Goal: Information Seeking & Learning: Learn about a topic

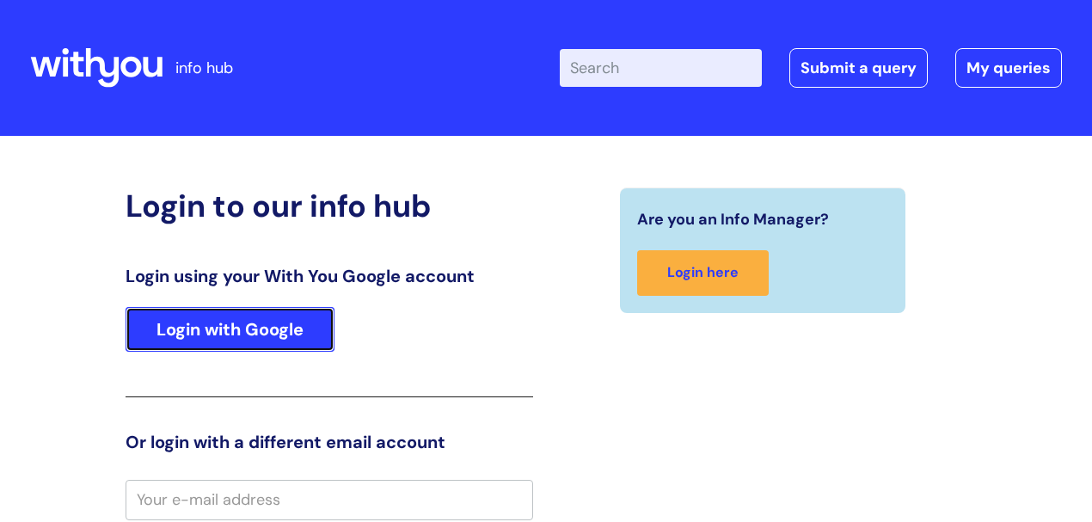
click at [284, 332] on link "Login with Google" at bounding box center [230, 329] width 209 height 45
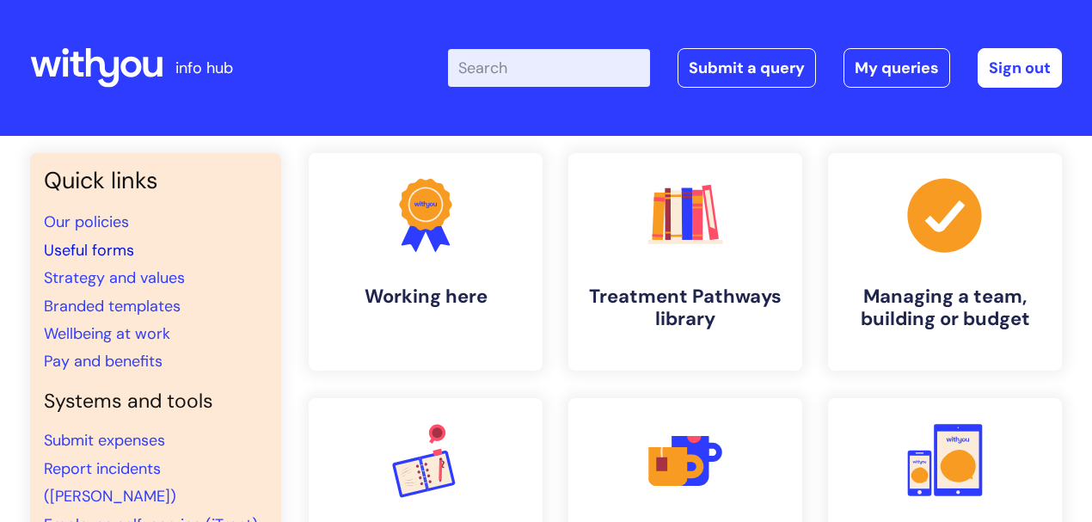
click at [120, 249] on link "Useful forms" at bounding box center [89, 250] width 90 height 21
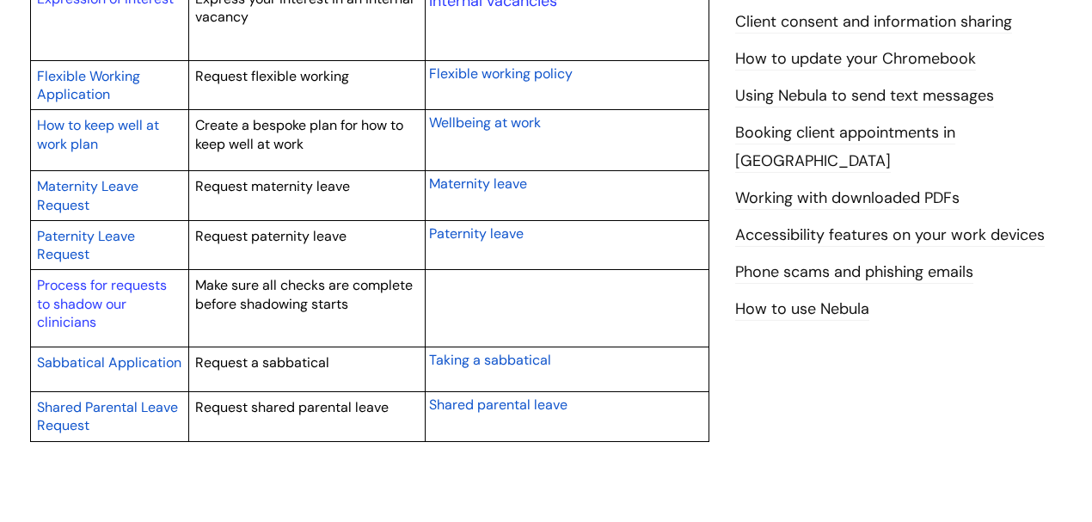
scroll to position [917, 0]
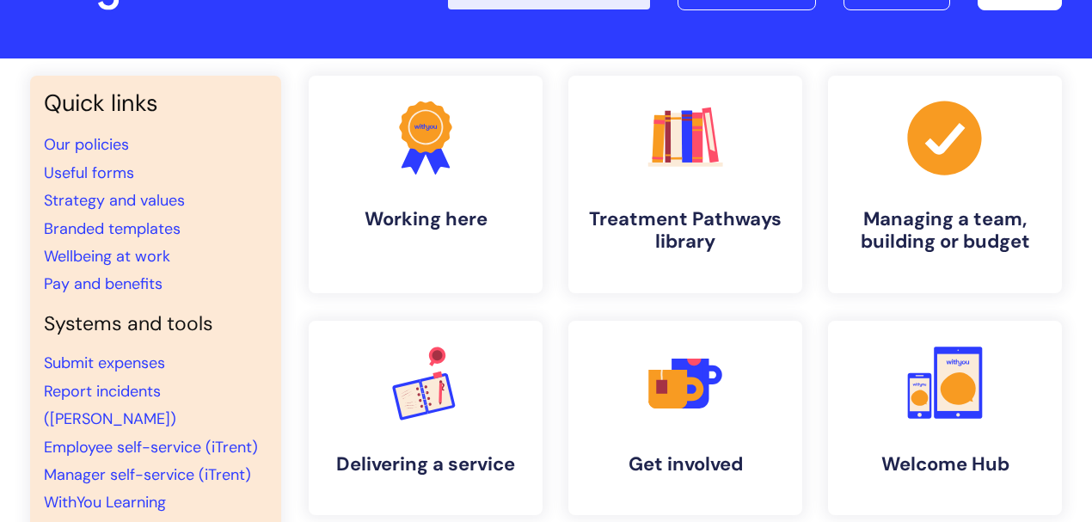
scroll to position [57, 0]
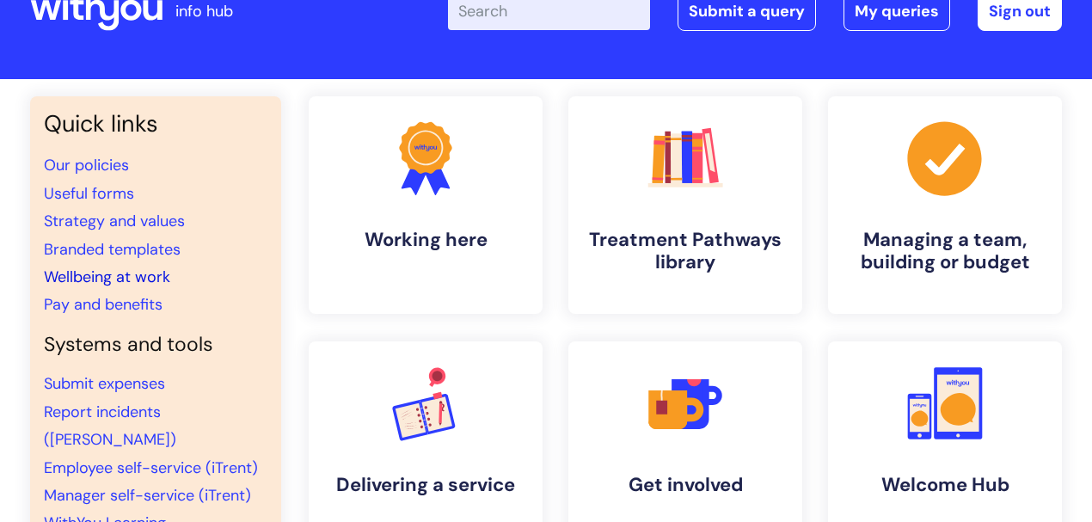
click at [157, 274] on link "Wellbeing at work" at bounding box center [107, 277] width 126 height 21
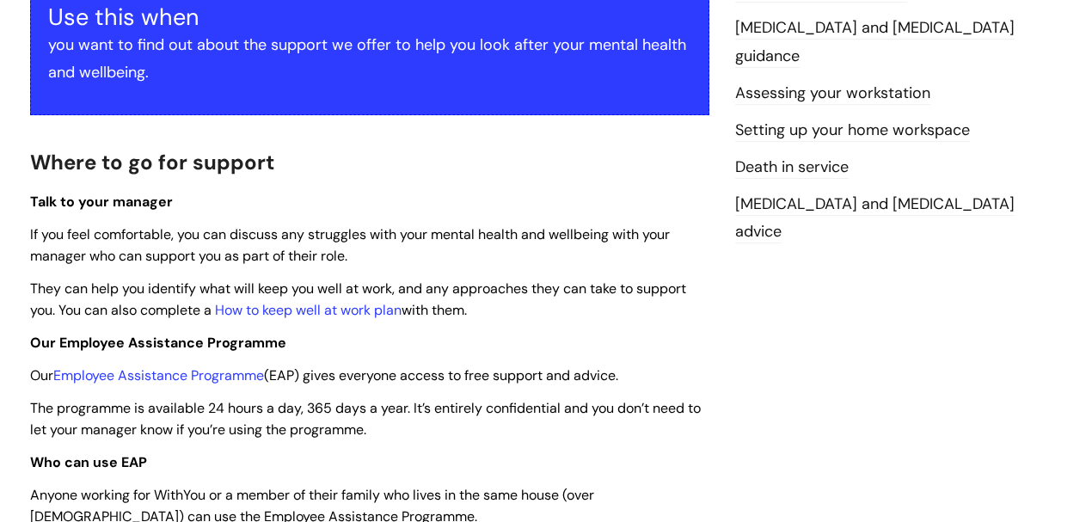
scroll to position [172, 0]
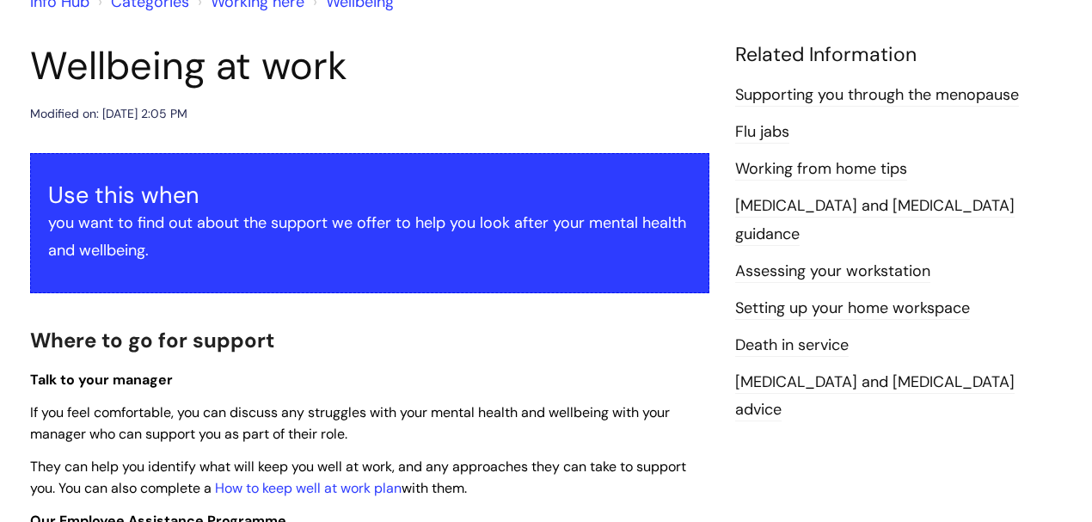
click at [795, 261] on link "Assessing your workstation" at bounding box center [832, 272] width 195 height 22
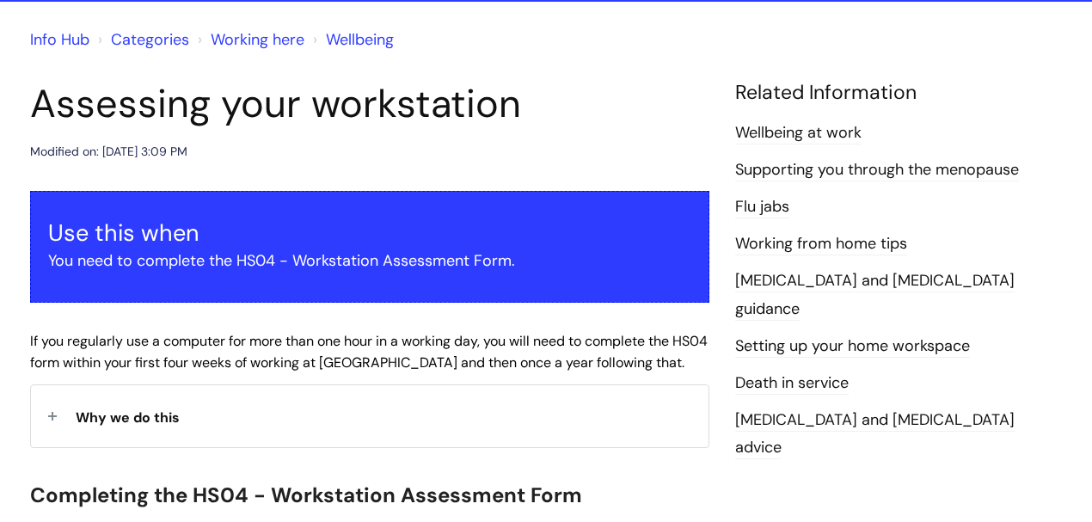
scroll to position [286, 0]
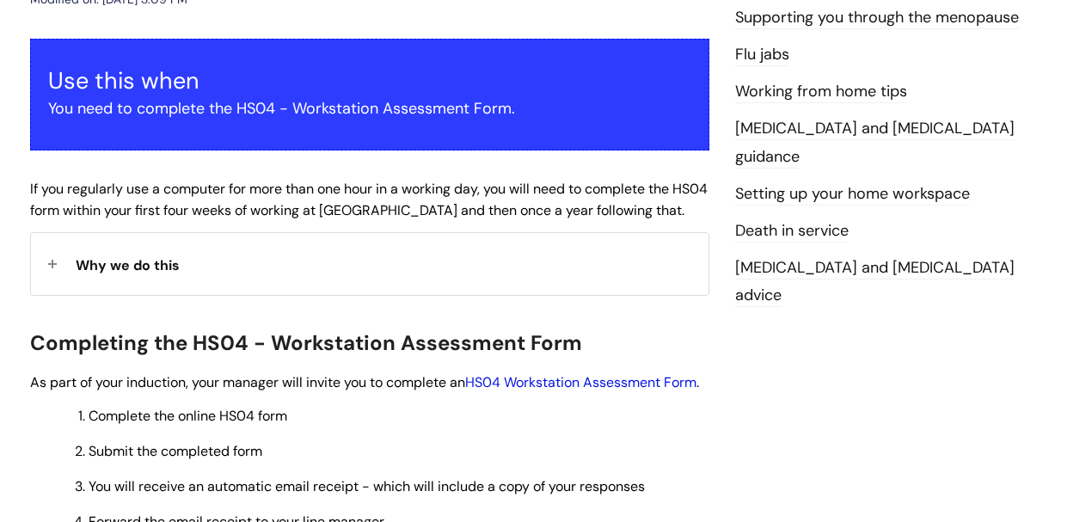
click at [543, 378] on link "HS04 Workstation Assessment Form" at bounding box center [580, 382] width 231 height 18
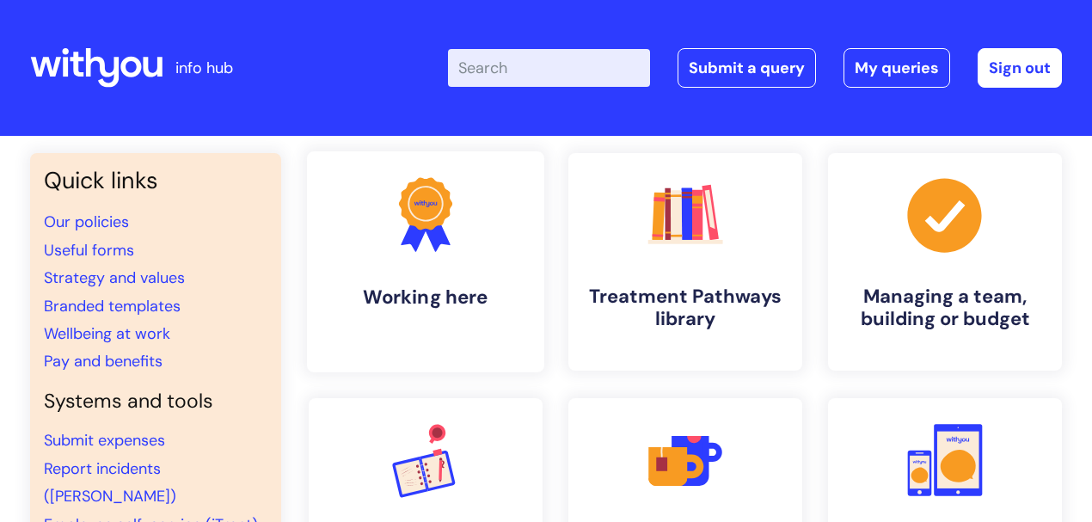
click at [404, 301] on h4 "Working here" at bounding box center [426, 296] width 210 height 23
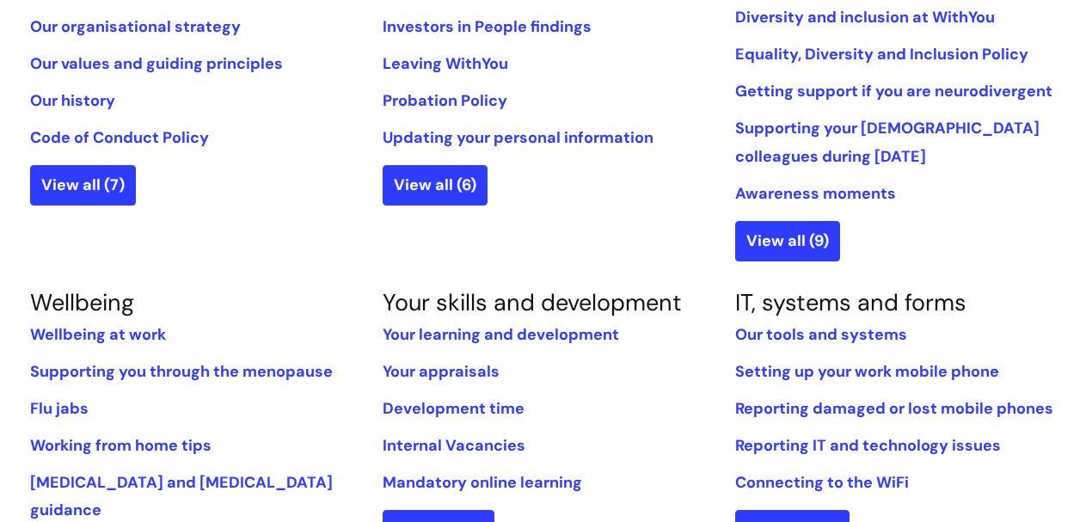
scroll to position [630, 0]
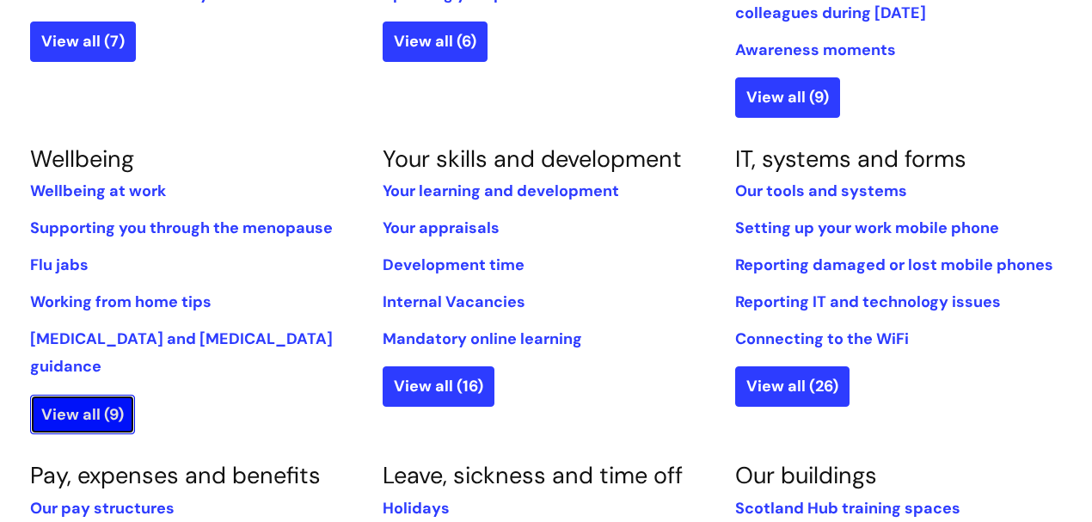
click at [77, 395] on link "View all (9)" at bounding box center [82, 415] width 105 height 40
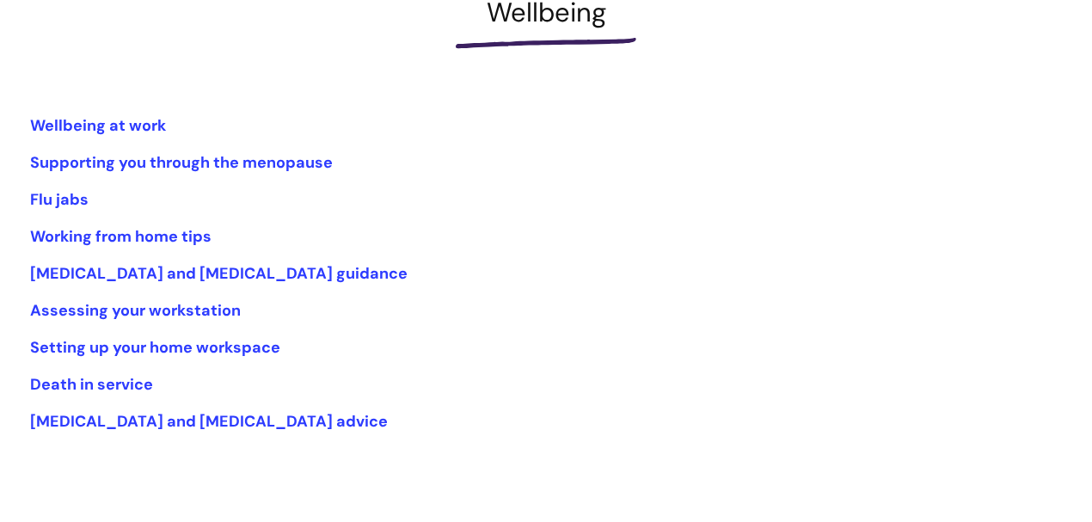
scroll to position [286, 0]
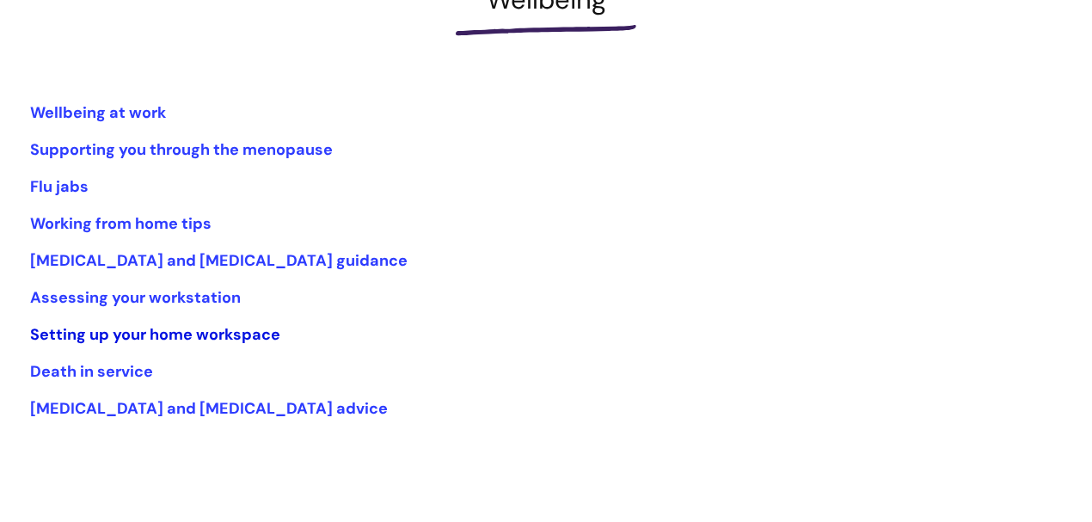
click at [249, 339] on link "Setting up your home workspace" at bounding box center [155, 334] width 250 height 21
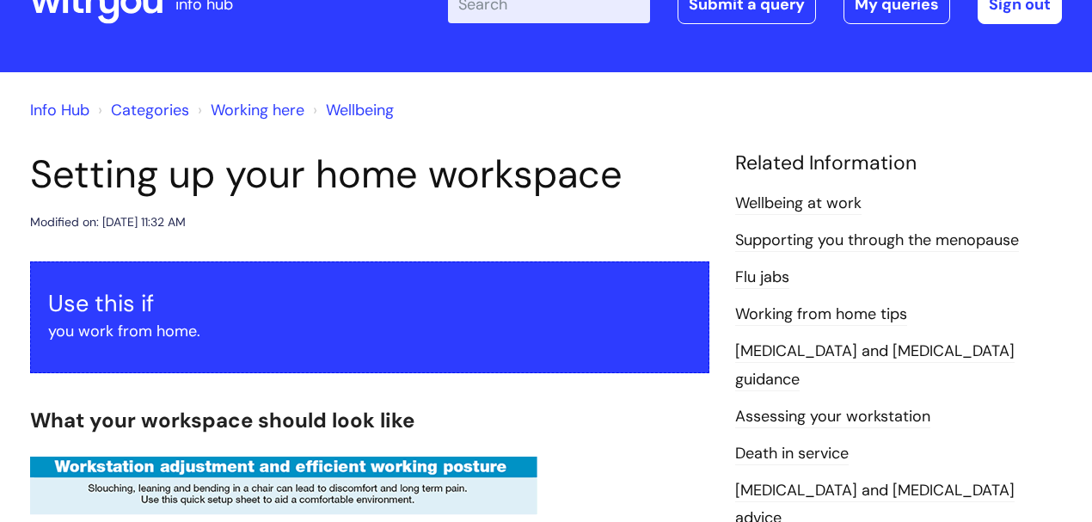
scroll to position [57, 0]
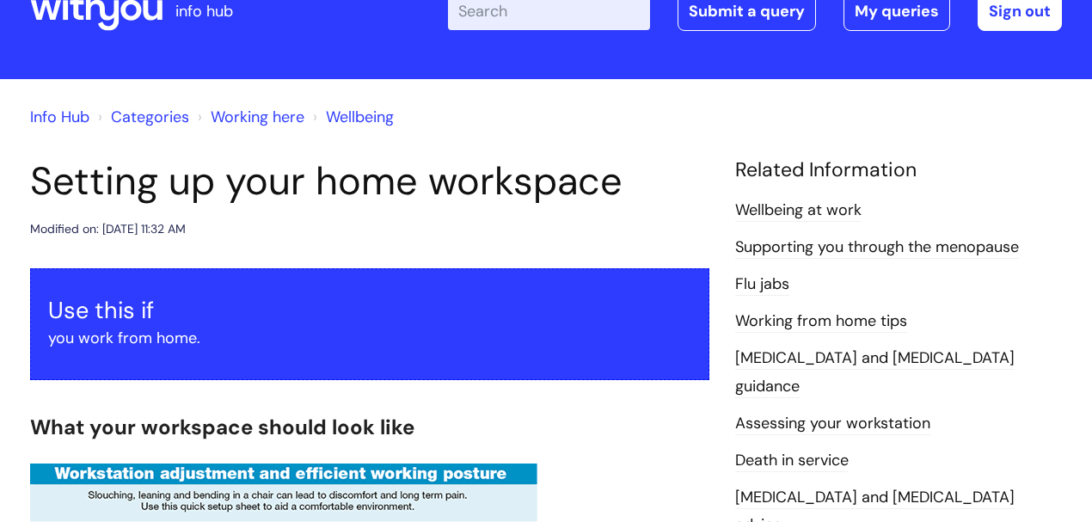
click at [770, 413] on link "Assessing your workstation" at bounding box center [832, 424] width 195 height 22
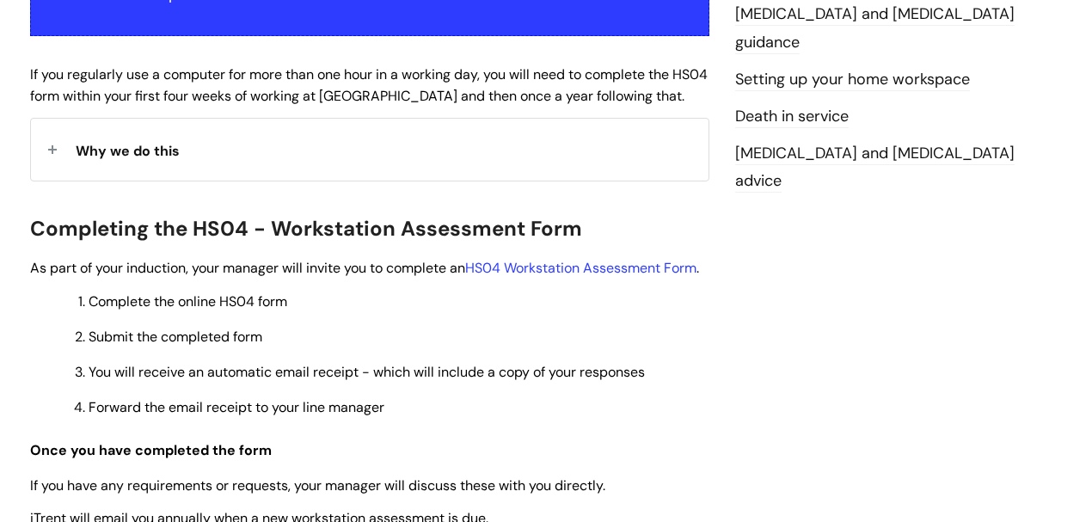
scroll to position [57, 0]
